Goal: Communication & Community: Answer question/provide support

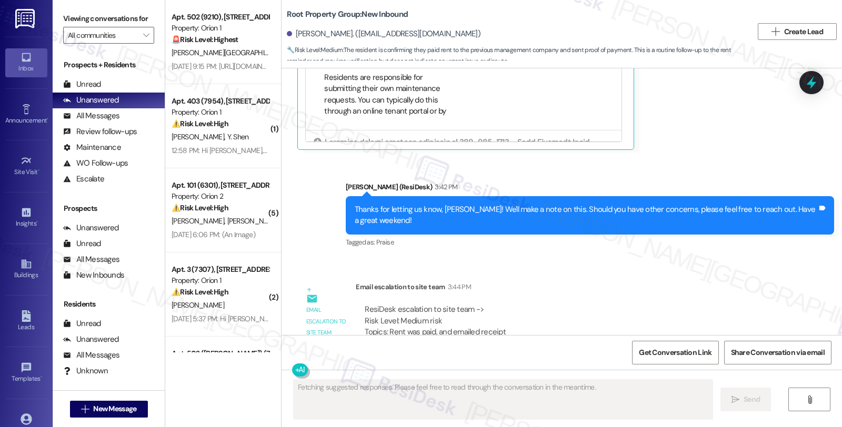
scroll to position [588, 0]
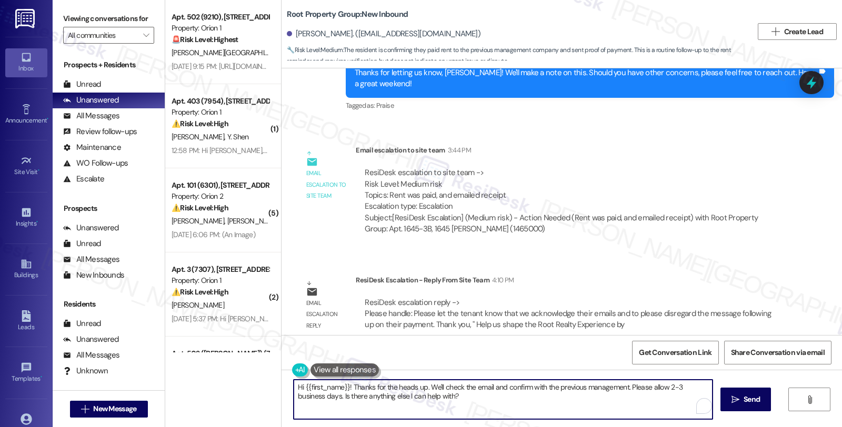
drag, startPoint x: 443, startPoint y: 395, endPoint x: 256, endPoint y: 363, distance: 189.5
click at [256, 363] on div "Apt. 502 (9210), 1192 W 35th St Property: Orion 1 🚨 Risk Level: Highest The res…" at bounding box center [503, 213] width 677 height 427
paste textarea "Please let the tenant know that we acknowledge their emails and to please disre…"
click at [292, 387] on textarea "Please let the tenant know that we acknowledge their emails and to please disre…" at bounding box center [501, 399] width 419 height 39
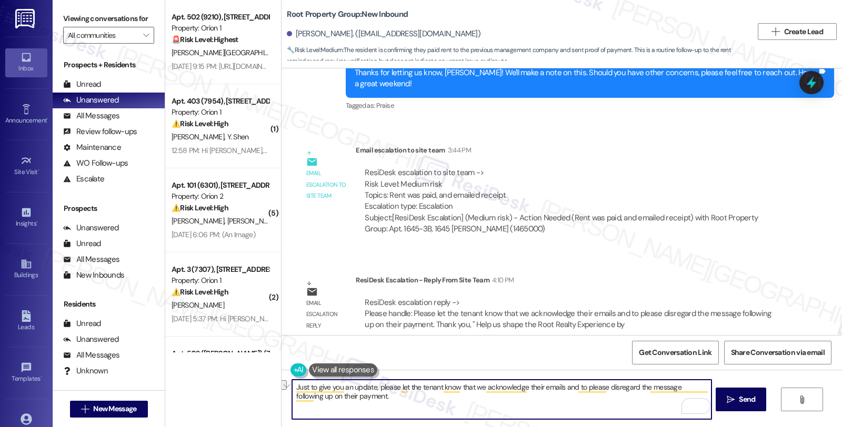
drag, startPoint x: 435, startPoint y: 387, endPoint x: 392, endPoint y: 388, distance: 42.6
click at [392, 388] on textarea "Just to give you an update, please let the tenant know that we acknowledge thei…" at bounding box center [501, 399] width 419 height 39
click at [485, 385] on textarea "Just to give you an update, please know that we acknowledge their emails and to…" at bounding box center [501, 399] width 419 height 39
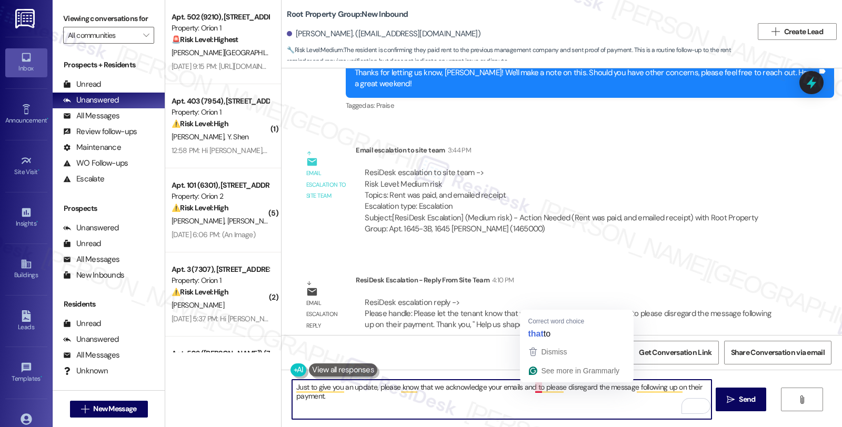
click at [529, 387] on textarea "Just to give you an update, please know that we acknowledge your emails and to …" at bounding box center [501, 399] width 419 height 39
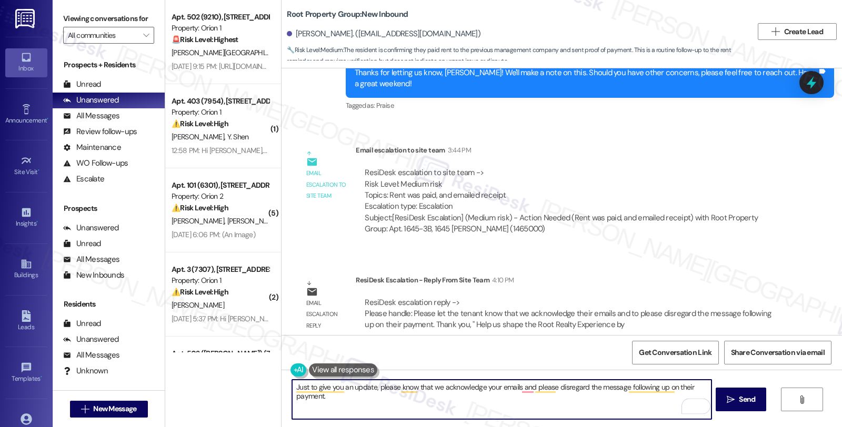
click at [677, 388] on textarea "Just to give you an update, please know that we acknowledge your emails and ple…" at bounding box center [501, 399] width 419 height 39
click at [367, 396] on textarea "Just to give you an update, please know that we acknowledge your emails, and pl…" at bounding box center [501, 399] width 419 height 39
type textarea "Just to give you an update, please know that we acknowledge your emails, and pl…"
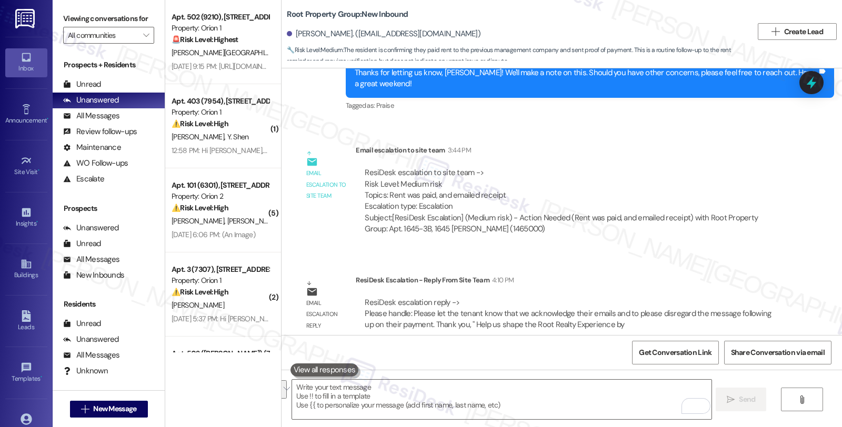
click at [744, 248] on div "Announcement, sent via SMS Sarah (ResiDesk) Yesterday at 2:29 PM Hi Tyler J! Th…" at bounding box center [562, 201] width 560 height 267
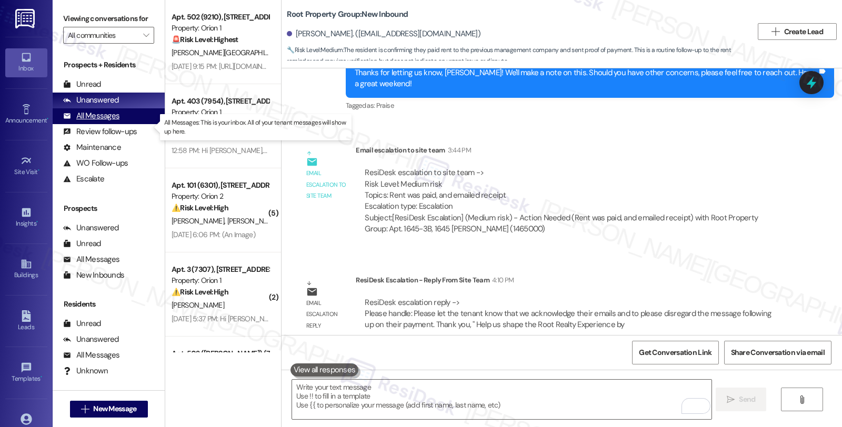
click at [120, 124] on div "All Messages (undefined)" at bounding box center [109, 116] width 112 height 16
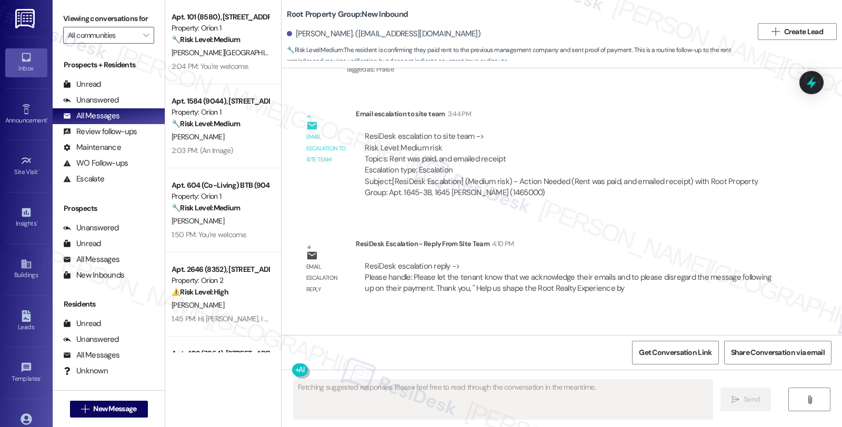
scroll to position [677, 0]
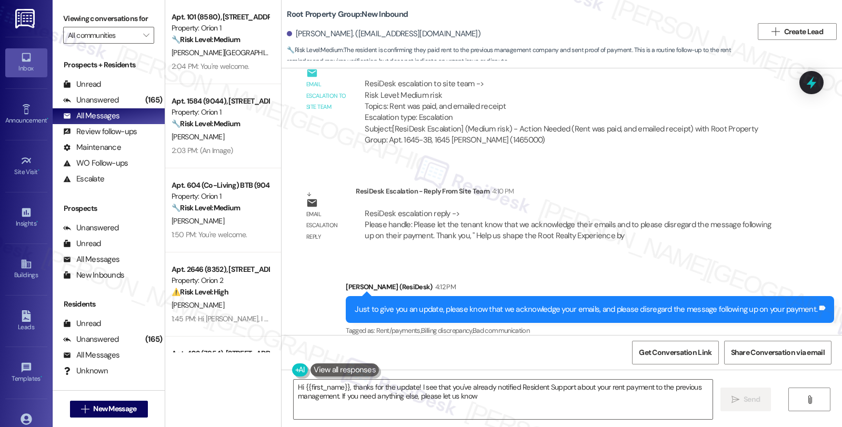
type textarea "Hi {{first_name}}, thanks for the update! I see that you've already notified Re…"
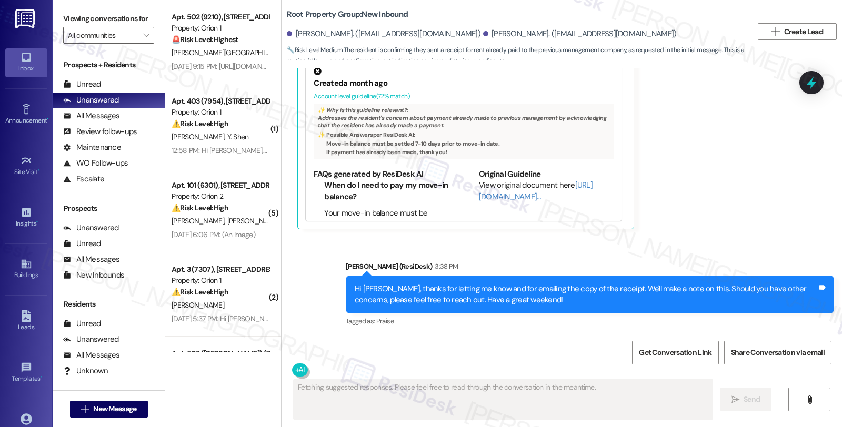
scroll to position [588, 0]
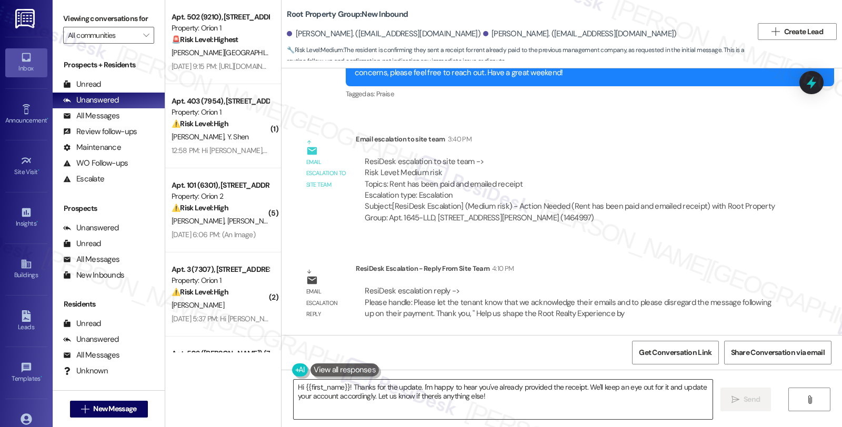
click at [497, 393] on textarea "Hi {{first_name}}! Thanks for the update. I'm happy to hear you've already prov…" at bounding box center [503, 399] width 419 height 39
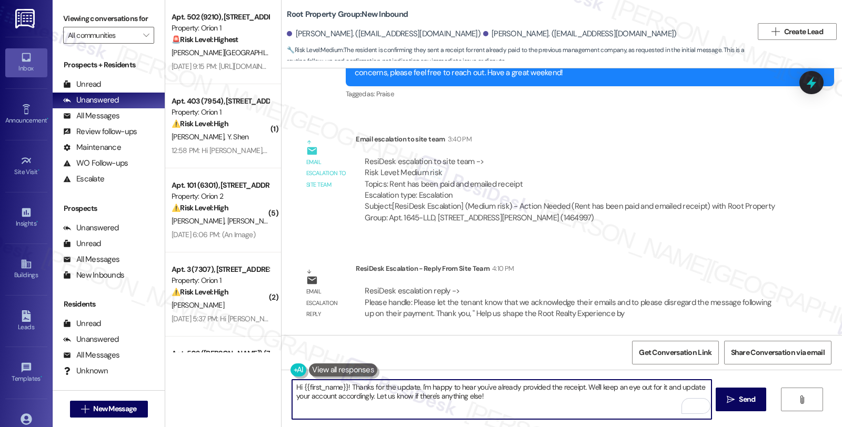
paste textarea "Just to give you an update, please know that we acknowledge your emails, and pl…"
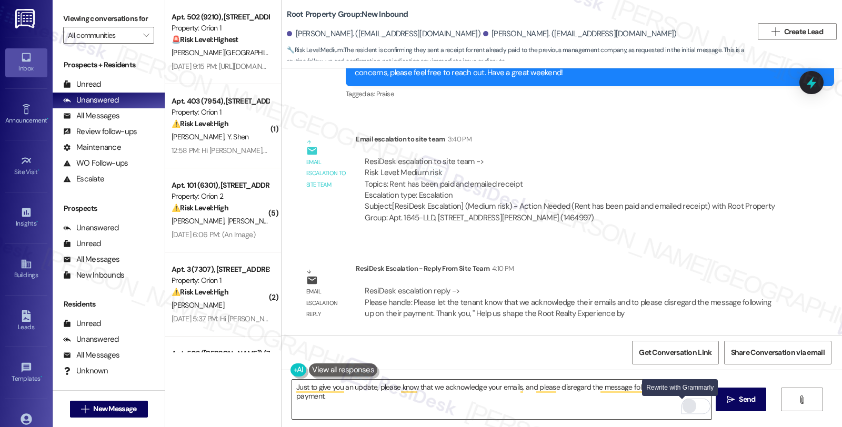
click at [684, 409] on div "Rewrite with Grammarly" at bounding box center [690, 406] width 12 height 12
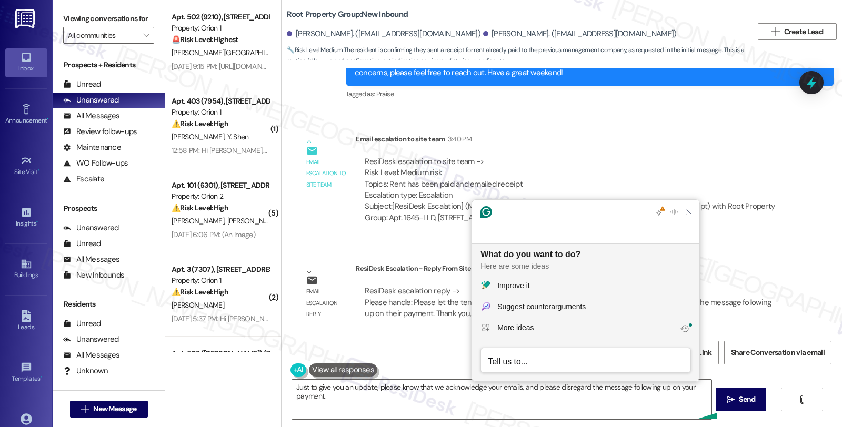
scroll to position [0, 0]
click at [511, 286] on div "Improve it" at bounding box center [513, 285] width 32 height 11
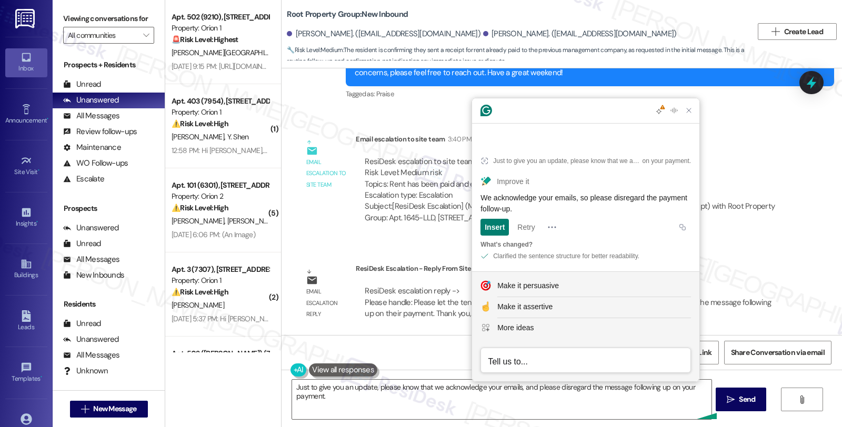
drag, startPoint x: 560, startPoint y: 207, endPoint x: 476, endPoint y: 197, distance: 84.3
click at [476, 197] on article "Just to give you an update, please know that we acknowledge your emails, and pl…" at bounding box center [585, 206] width 227 height 129
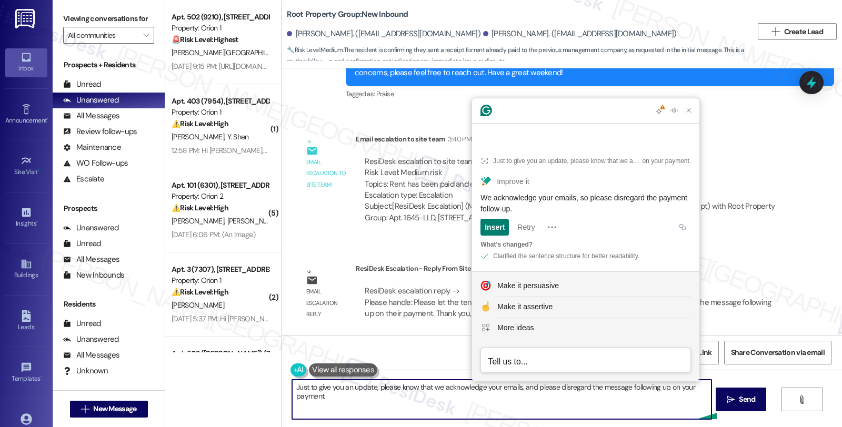
click at [429, 400] on textarea "Just to give you an update, please know that we acknowledge your emails, and pl…" at bounding box center [501, 399] width 419 height 39
drag, startPoint x: 425, startPoint y: 388, endPoint x: 445, endPoint y: 406, distance: 26.8
click at [445, 406] on textarea "Just to give you an update, please know that we acknowledge your emails, and pl…" at bounding box center [501, 399] width 419 height 39
paste textarea "We acknowledge your emails, so please disregard the payment follow-up"
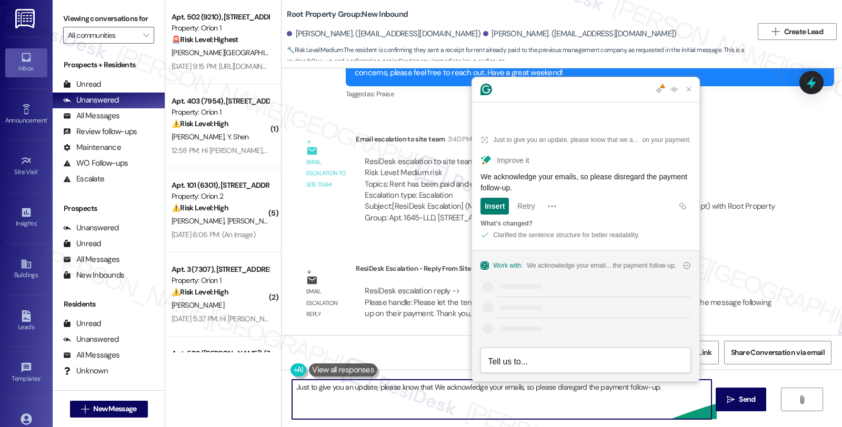
click at [430, 388] on textarea "Just to give you an update, please know that We acknowledge your emails, so ple…" at bounding box center [501, 399] width 419 height 39
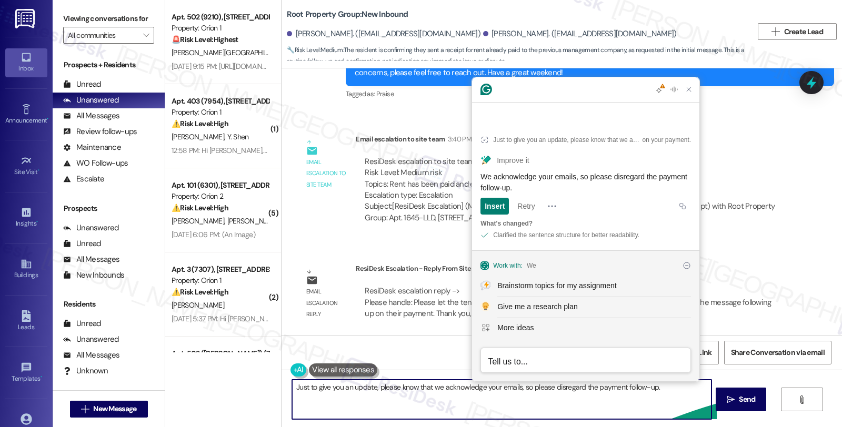
click at [433, 408] on textarea "Just to give you an update, please know that we acknowledge your emails, so ple…" at bounding box center [501, 399] width 419 height 39
type textarea "Just to give you an update, please know that we acknowledge your emails, so ple…"
click at [501, 395] on textarea "Just to give you an update, please know that we acknowledge your emails, so ple…" at bounding box center [501, 399] width 419 height 39
click at [420, 389] on textarea "Just to give you an update, please know that we acknowledge your emails, so ple…" at bounding box center [501, 399] width 419 height 39
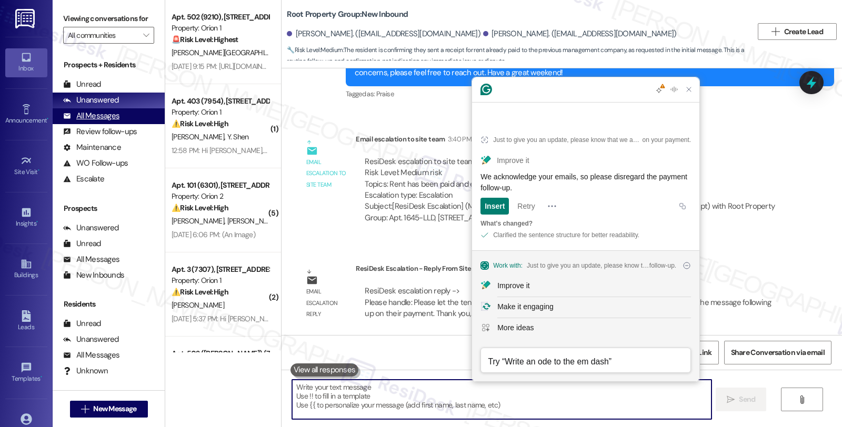
click at [107, 122] on div "All Messages" at bounding box center [91, 116] width 56 height 11
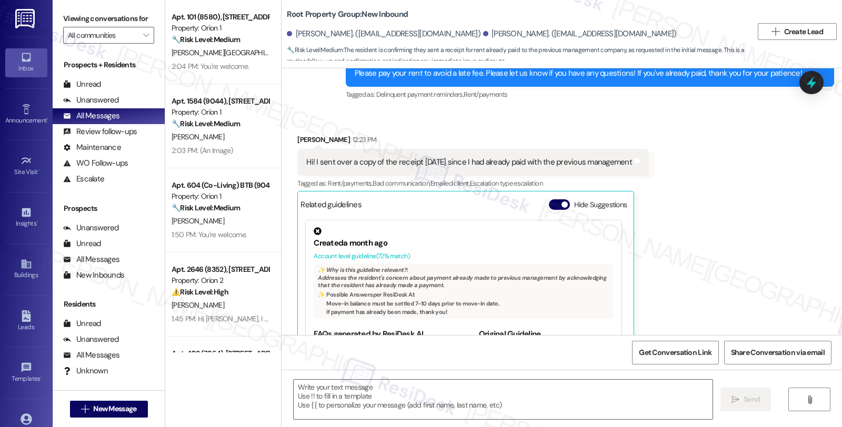
type textarea "Fetching suggested responses. Please feel free to read through the conversation…"
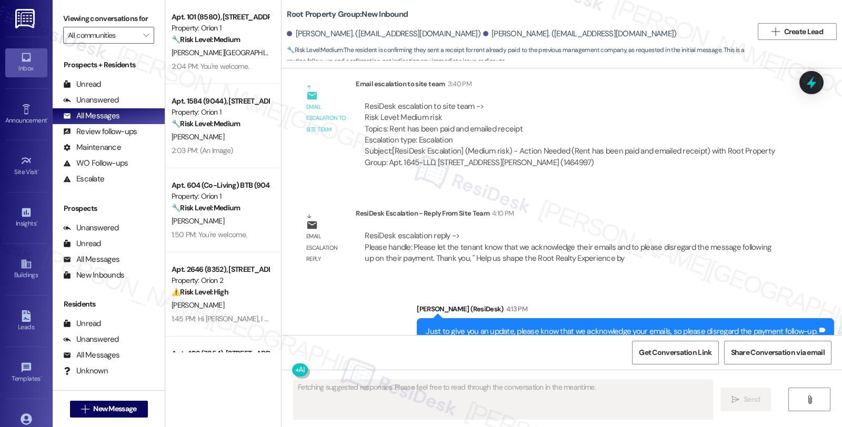
scroll to position [677, 0]
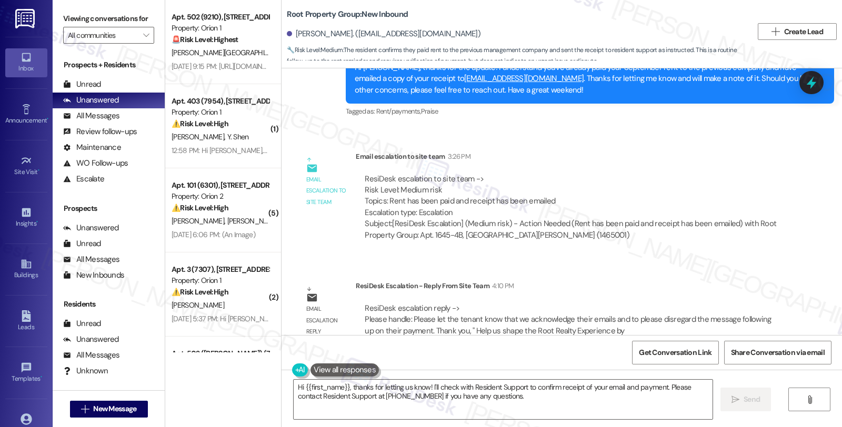
scroll to position [613, 0]
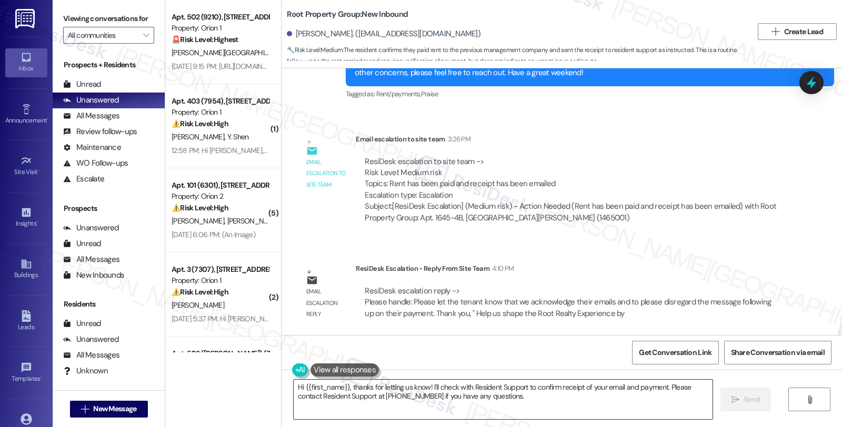
click at [523, 394] on textarea "Hi {{first_name}}, thanks for letting us know! I'll check with Resident Support…" at bounding box center [503, 399] width 419 height 39
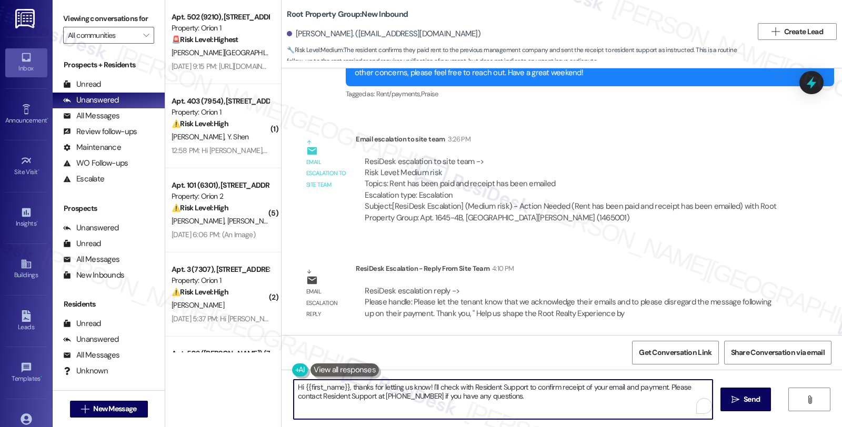
paste textarea "Just to give you an update, please know that we acknowledge your emails, so ple…"
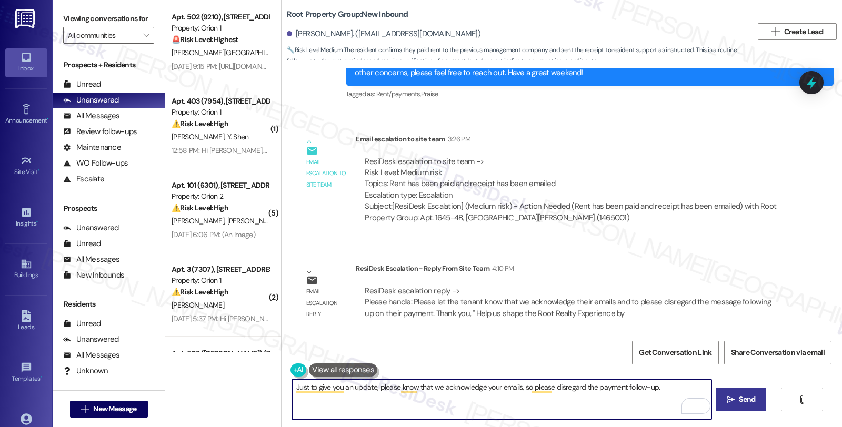
type textarea "Just to give you an update, please know that we acknowledge your emails, so ple…"
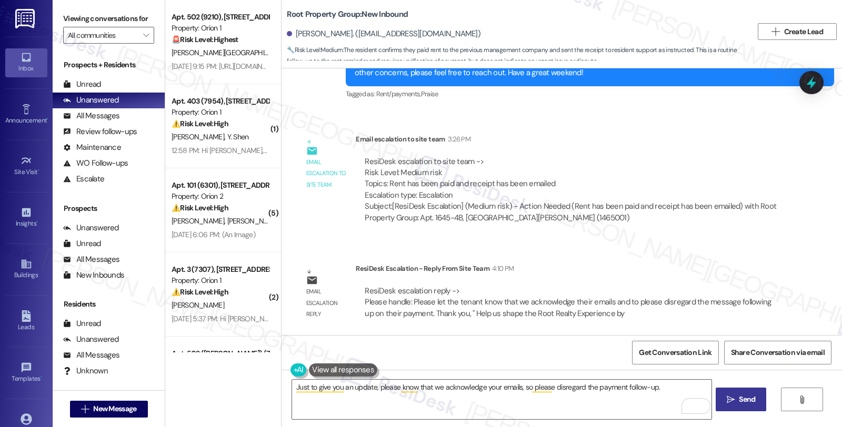
click at [742, 403] on span "Send" at bounding box center [747, 399] width 16 height 11
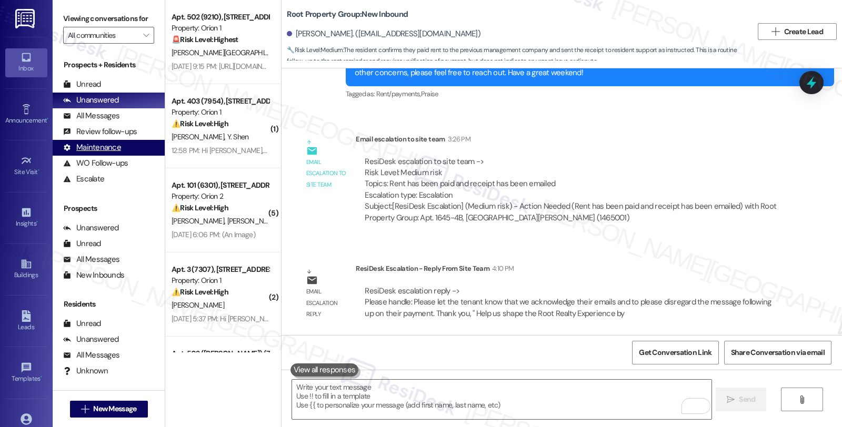
click at [95, 122] on div "All Messages" at bounding box center [91, 116] width 56 height 11
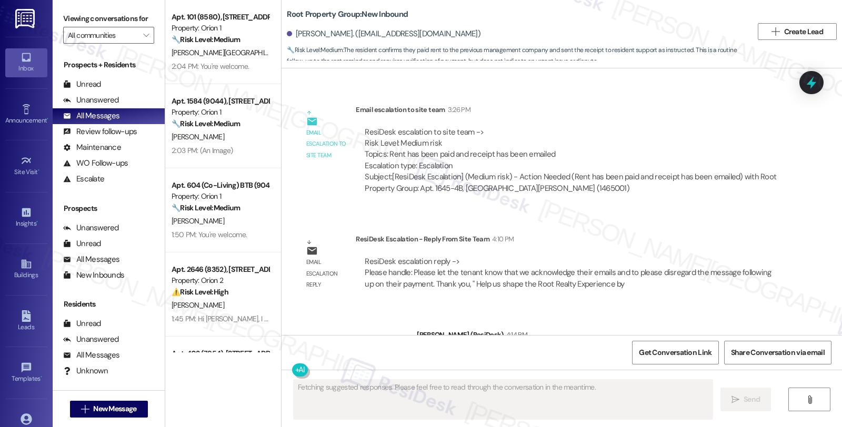
scroll to position [701, 0]
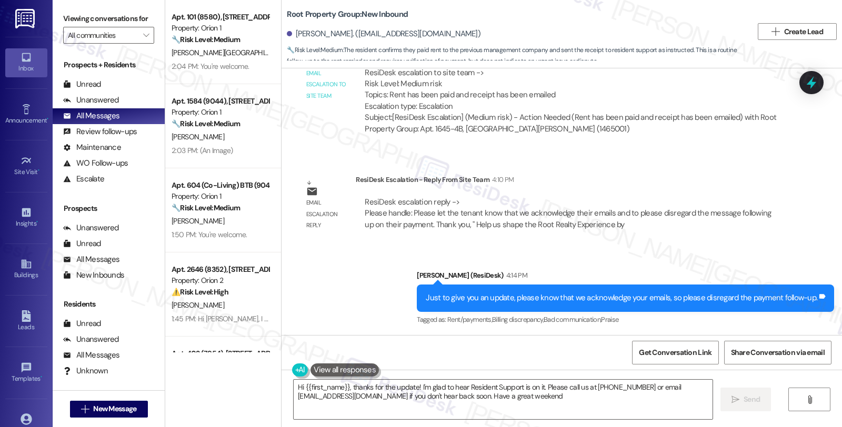
type textarea "Hi {{first_name}}, thanks for the update! I'm glad to hear Resident Support is …"
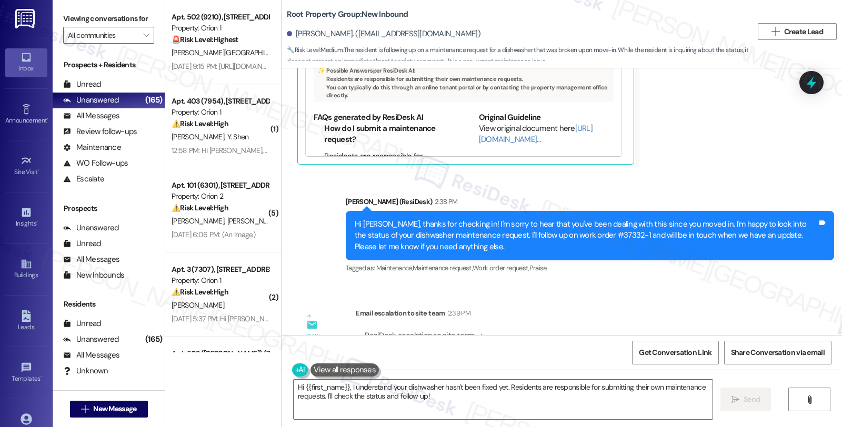
scroll to position [1864, 0]
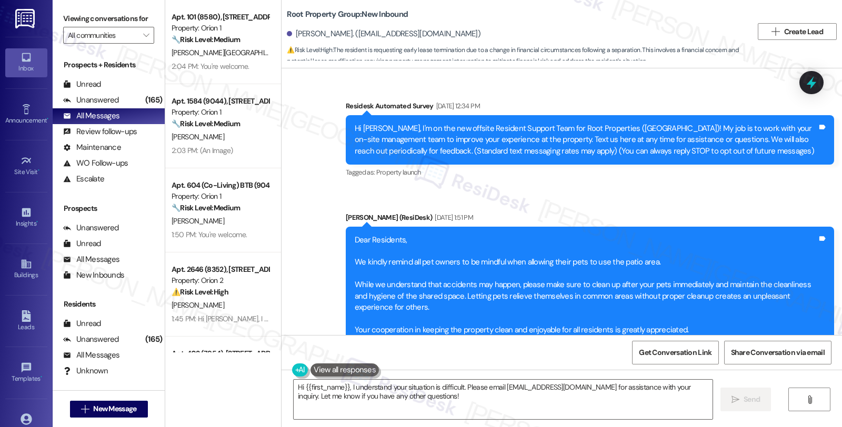
scroll to position [1049, 0]
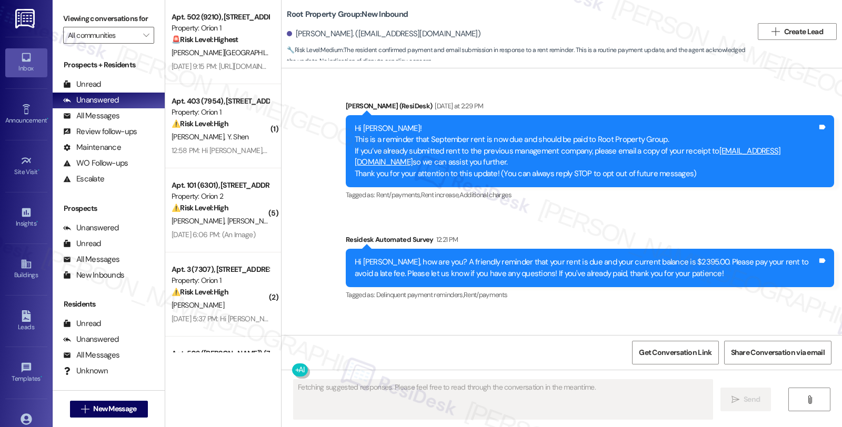
type textarea "Fetching suggested responses. Please feel free to read through the conversation…"
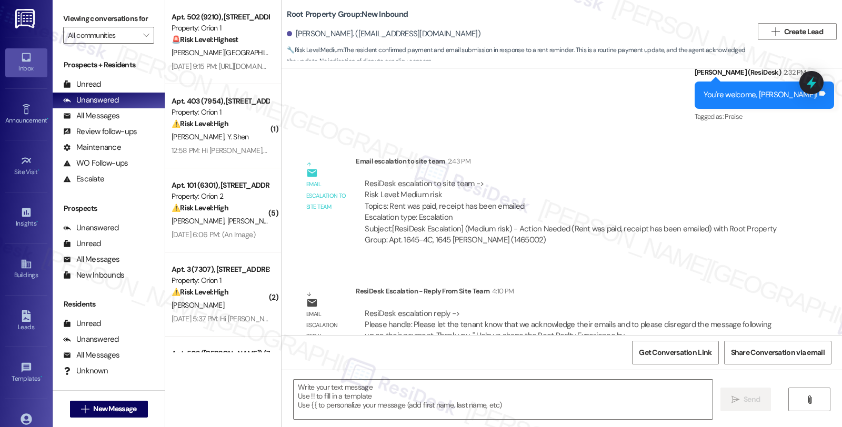
scroll to position [567, 0]
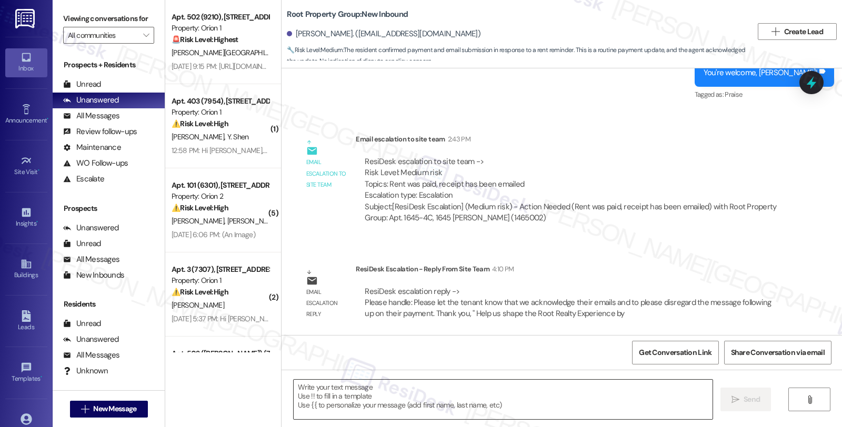
click at [490, 395] on textarea at bounding box center [503, 399] width 419 height 39
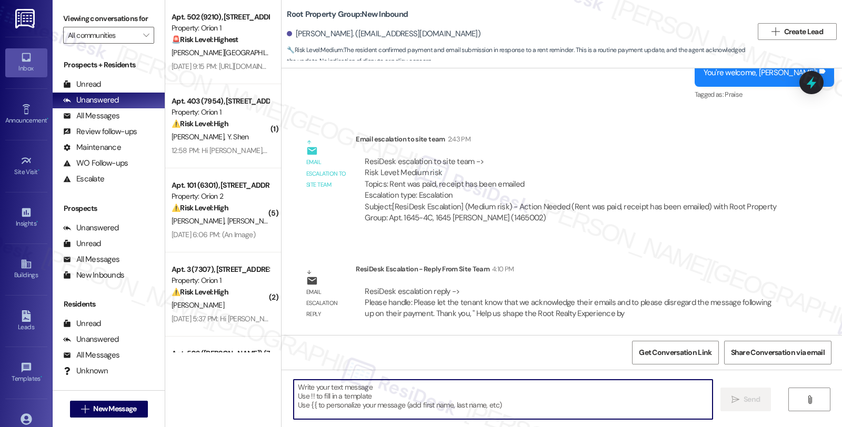
paste textarea "Just to give you an update, please know that we acknowledge your emails, so ple…"
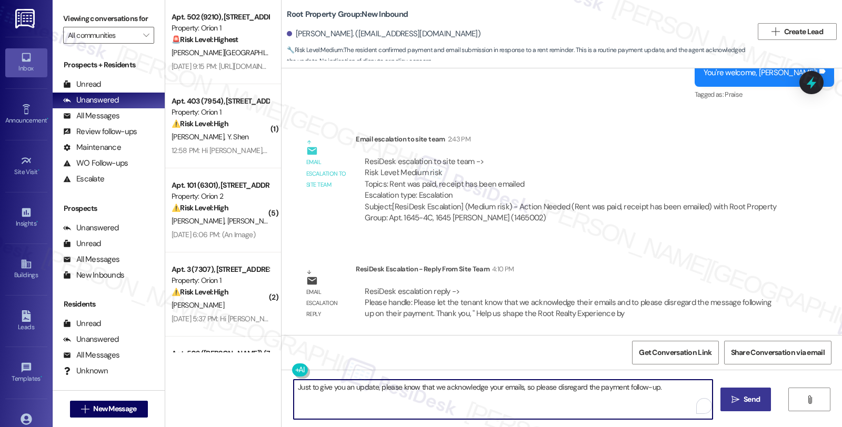
type textarea "Just to give you an update, please know that we acknowledge your emails, so ple…"
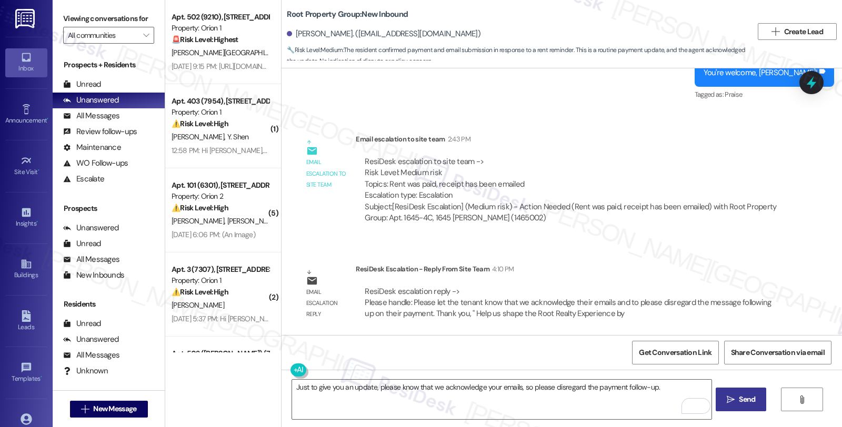
click at [754, 398] on span "Send" at bounding box center [747, 399] width 16 height 11
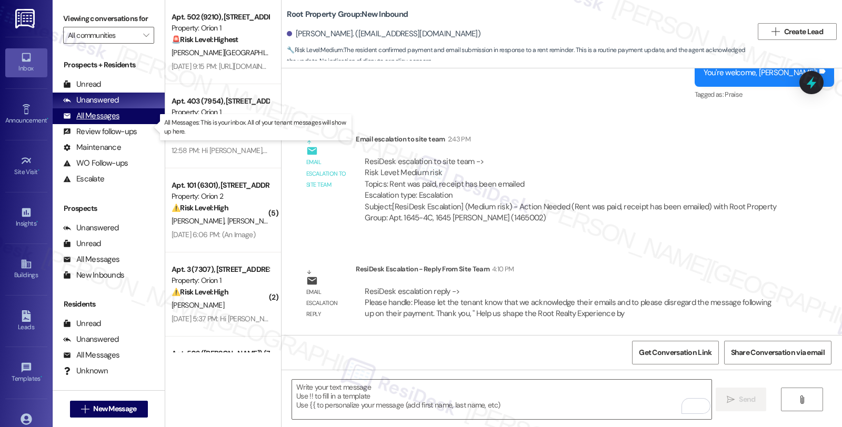
click at [121, 124] on div "All Messages (undefined)" at bounding box center [109, 116] width 112 height 16
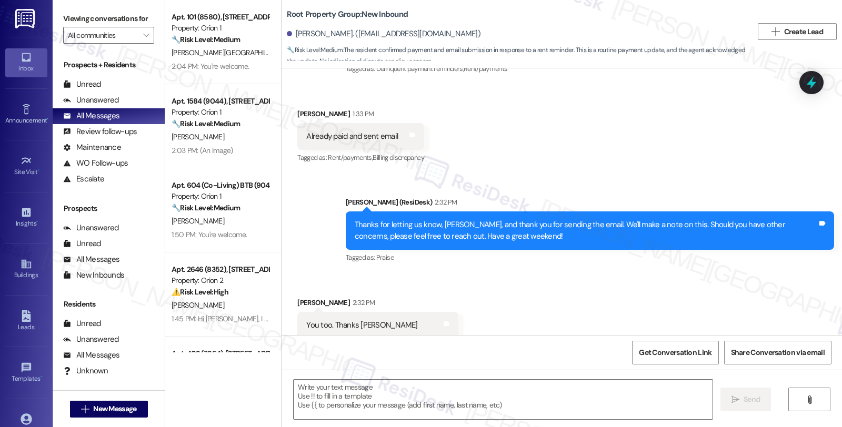
type textarea "Fetching suggested responses. Please feel free to read through the conversation…"
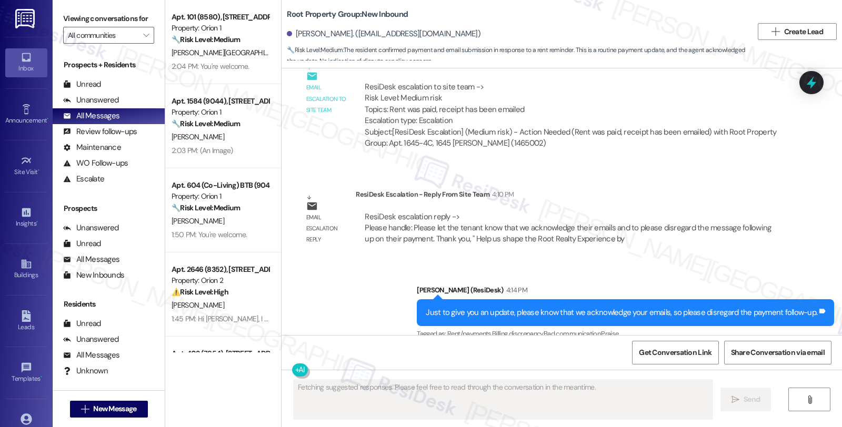
scroll to position [656, 0]
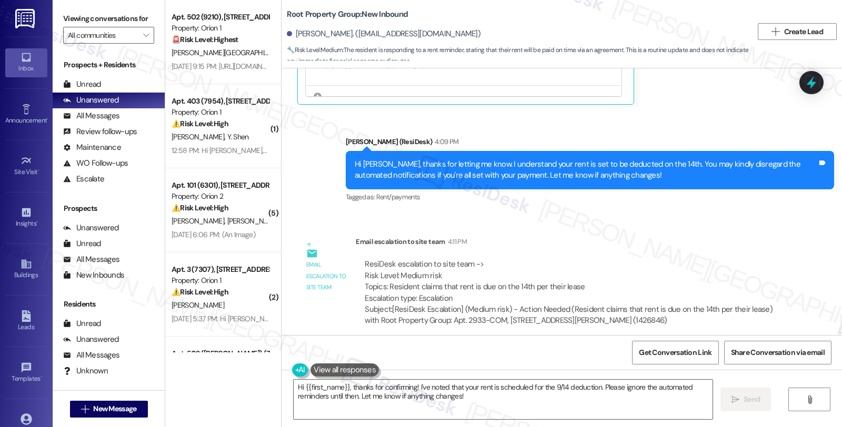
scroll to position [998, 0]
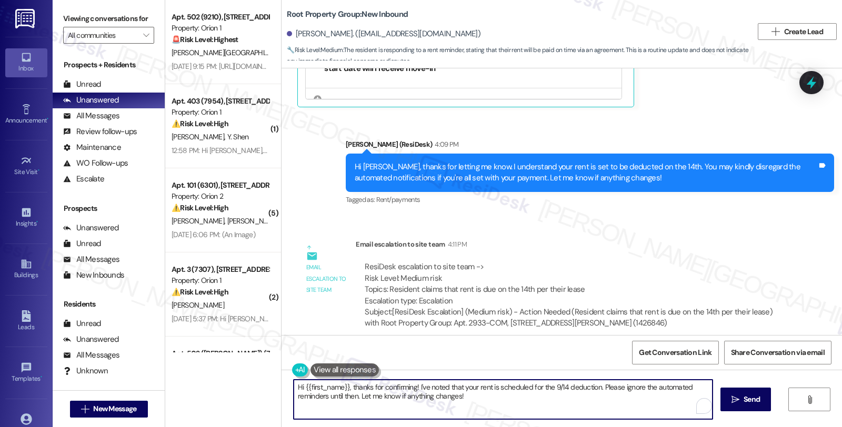
drag, startPoint x: 340, startPoint y: 390, endPoint x: 253, endPoint y: 376, distance: 88.6
click at [253, 376] on div "Apt. 502 (9210), 1192 W 35th St Property: Orion 1 🚨 Risk Level: Highest The res…" at bounding box center [503, 213] width 677 height 427
paste textarea "Just to give you an update, please know that we acknowledge your emails, so ple…"
drag, startPoint x: 370, startPoint y: 390, endPoint x: 692, endPoint y: 389, distance: 321.5
click at [692, 389] on textarea "Just to give you an update, please know that we acknowledge your emails, so ple…" at bounding box center [501, 399] width 419 height 39
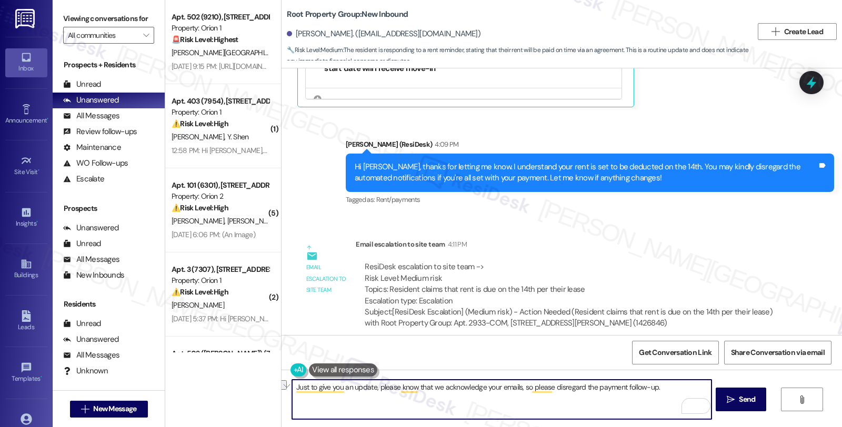
click at [514, 387] on textarea "Just to give you an update, please know that we acknowledge your emails, so ple…" at bounding box center [501, 399] width 419 height 39
paste textarea "we are aware of this arrangement."
click at [475, 388] on textarea "Just to give you an update, we are aware of this arrangement. so please disrega…" at bounding box center [501, 399] width 419 height 39
click at [655, 396] on textarea "Just to give you an update, we are aware of this arrangement, so please disrega…" at bounding box center [501, 399] width 419 height 39
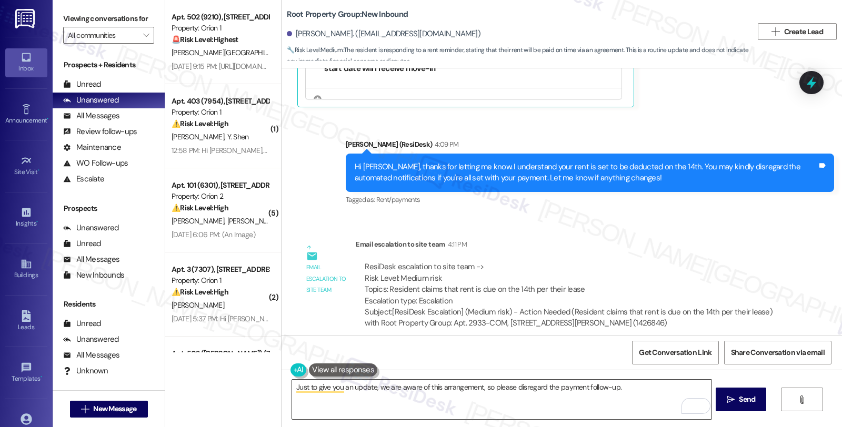
drag, startPoint x: 424, startPoint y: 396, endPoint x: 458, endPoint y: 396, distance: 33.7
click at [424, 396] on textarea "Just to give you an update, we are aware of this arrangement, so please disrega…" at bounding box center [501, 399] width 419 height 39
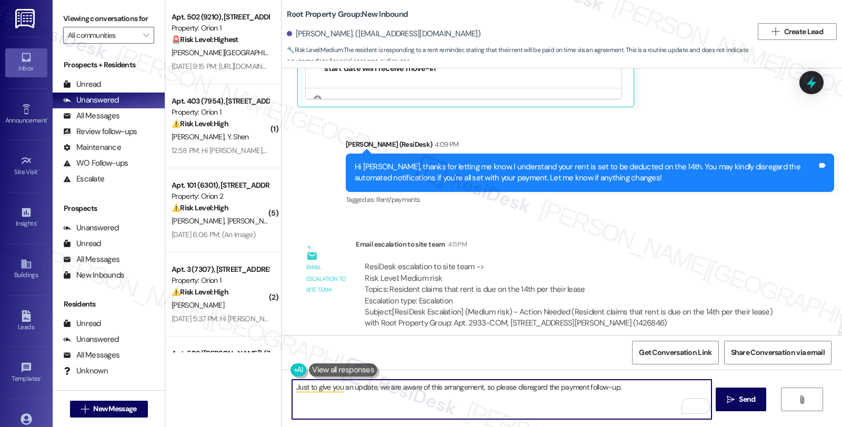
click at [651, 389] on textarea "Just to give you an update, we are aware of this arrangement, so please disrega…" at bounding box center [501, 399] width 419 height 39
paste textarea "Should you have other concerns, please feel free to reach out. Have a great day!"
click at [455, 397] on textarea "Just to give you an update, we are aware of this arrangement, so please disrega…" at bounding box center [501, 399] width 419 height 39
type textarea "Just to give you an update, we are aware of this arrangement, so please disrega…"
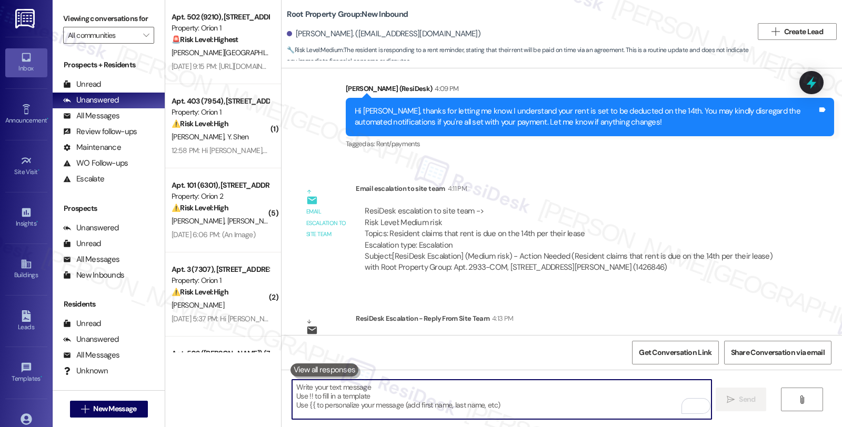
scroll to position [1116, 0]
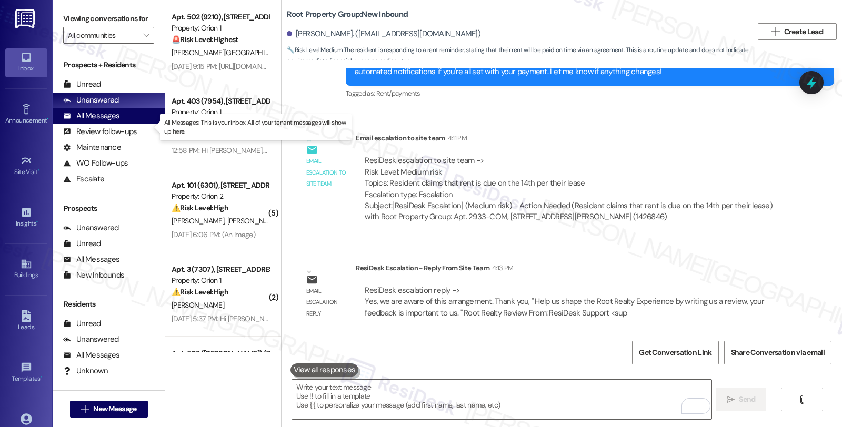
click at [124, 124] on div "All Messages (undefined)" at bounding box center [109, 116] width 112 height 16
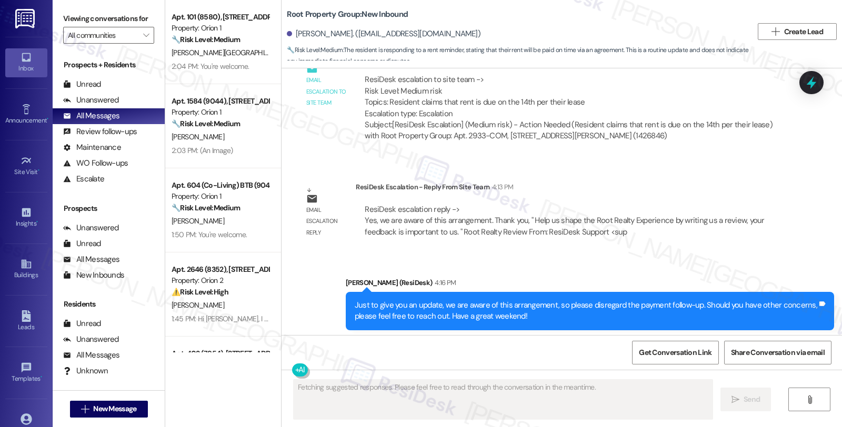
scroll to position [1216, 0]
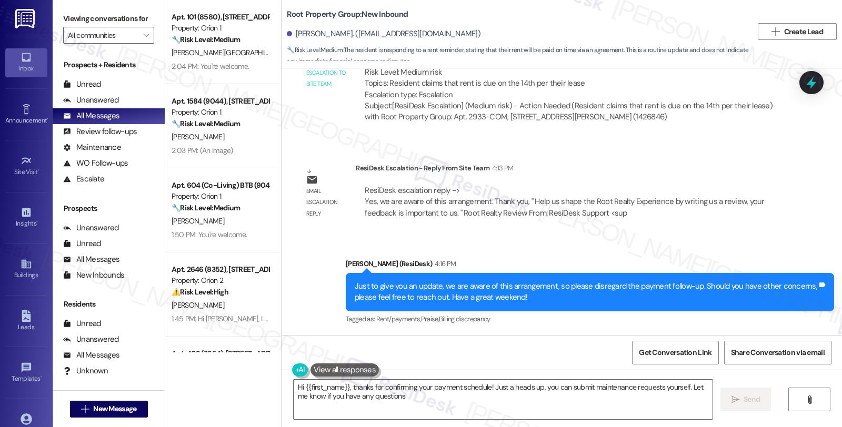
type textarea "Hi {{first_name}}, thanks for confirming your payment schedule! Just a heads up…"
click at [757, 171] on div "ResiDesk Escalation - Reply From Site Team 4:13 PM" at bounding box center [571, 170] width 430 height 15
